Goal: Task Accomplishment & Management: Use online tool/utility

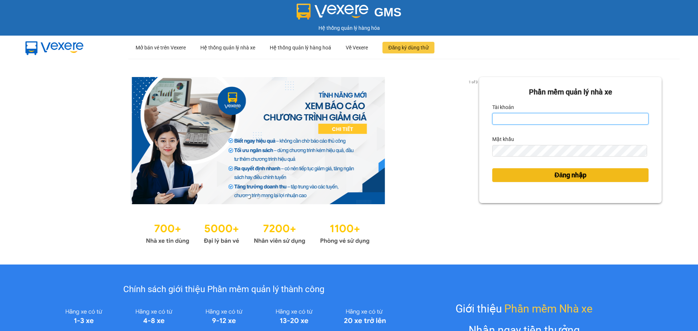
type input "nhaxe.haicuong"
click at [591, 177] on button "Đăng nhập" at bounding box center [570, 175] width 156 height 14
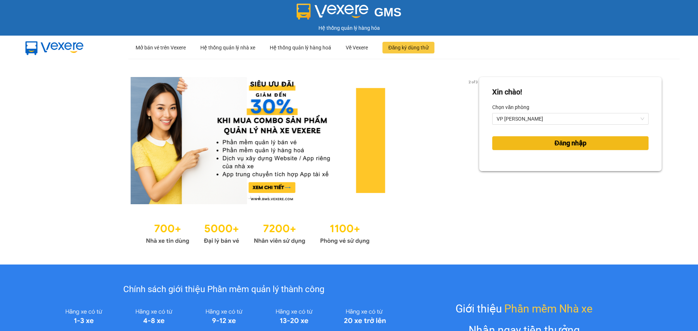
click at [558, 145] on span "Đăng nhập" at bounding box center [570, 143] width 32 height 10
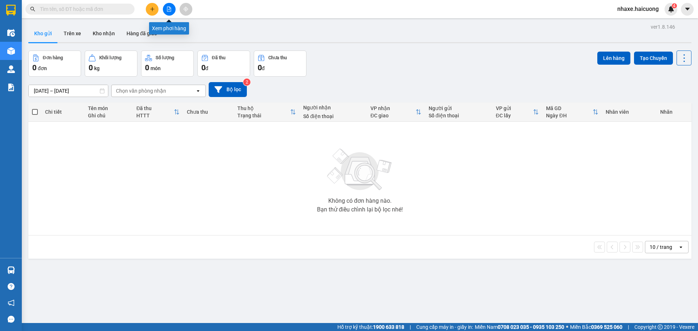
click at [166, 12] on button at bounding box center [169, 9] width 13 height 13
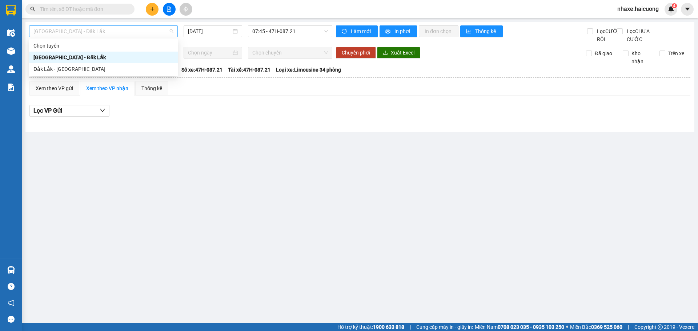
click at [144, 29] on span "Hà Nội - Đăk Lắk" at bounding box center [103, 31] width 140 height 11
click at [140, 67] on div "Đắk Lắk - Hà Nội" at bounding box center [103, 69] width 140 height 8
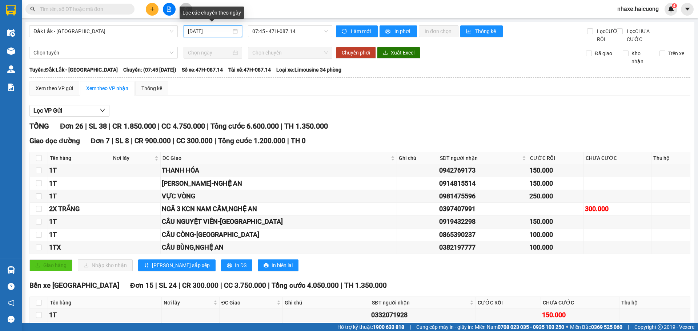
click at [222, 29] on input "13/10/2025" at bounding box center [209, 31] width 43 height 8
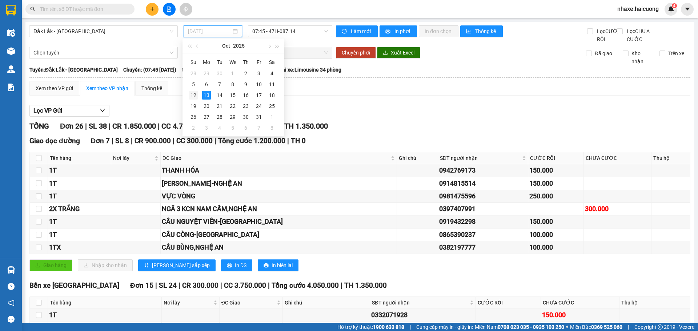
click at [191, 94] on div "12" at bounding box center [193, 95] width 9 height 9
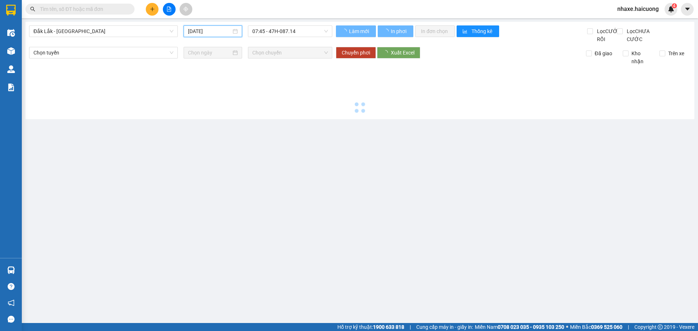
type input "12/10/2025"
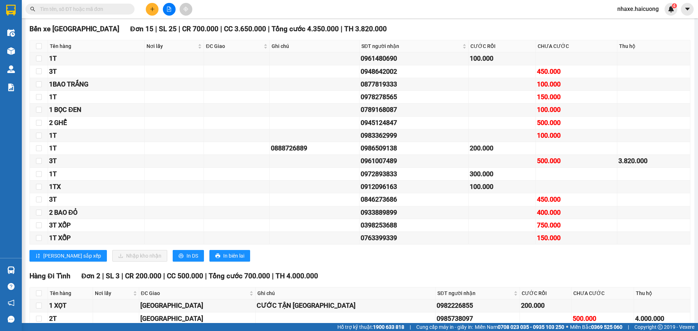
scroll to position [182, 0]
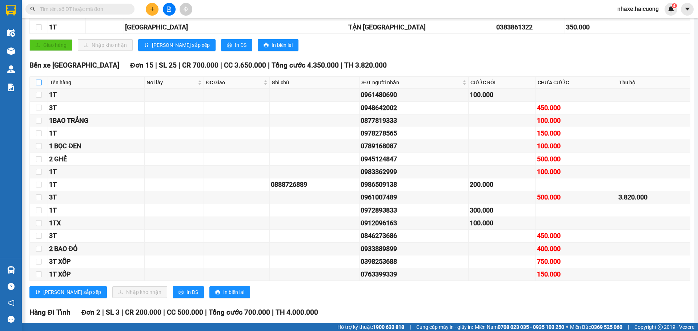
click at [38, 85] on input "checkbox" at bounding box center [39, 83] width 6 height 6
checkbox input "true"
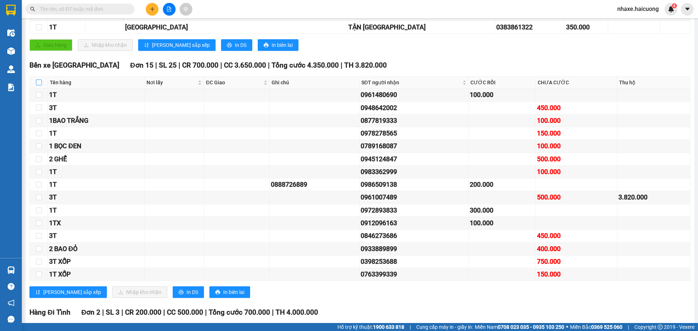
checkbox input "true"
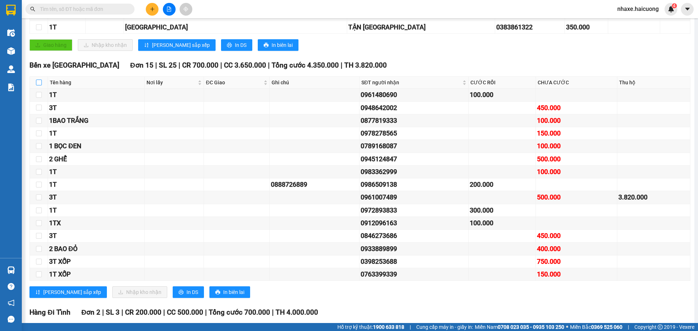
checkbox input "true"
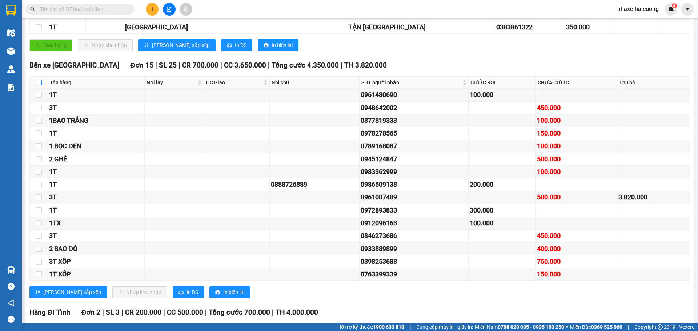
checkbox input "true"
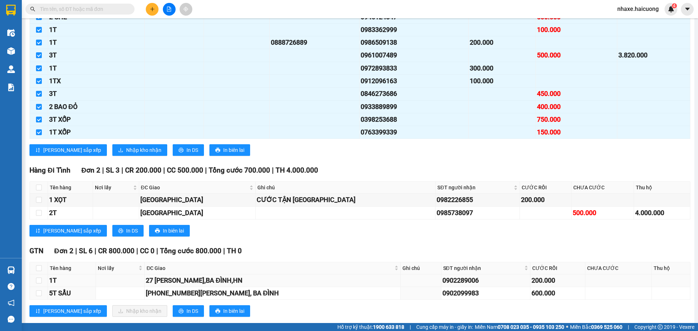
scroll to position [327, 0]
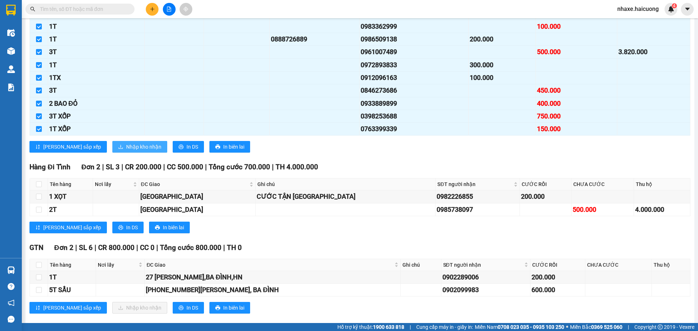
click at [126, 151] on span "Nhập kho nhận" at bounding box center [143, 147] width 35 height 8
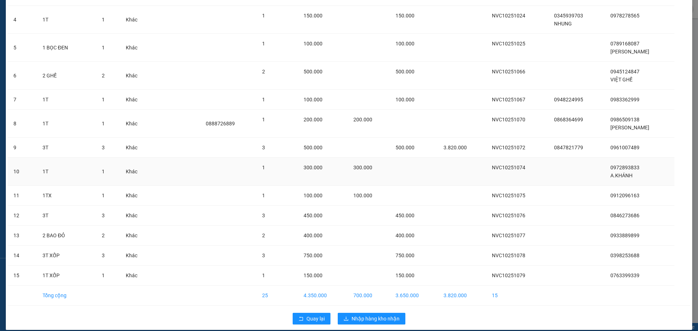
scroll to position [131, 0]
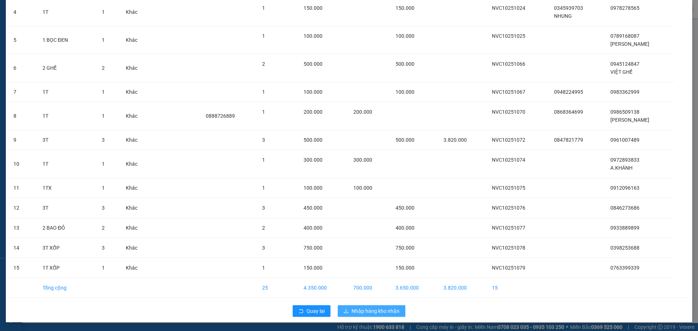
click at [382, 309] on span "Nhập hàng kho nhận" at bounding box center [375, 311] width 48 height 8
